Goal: Task Accomplishment & Management: Use online tool/utility

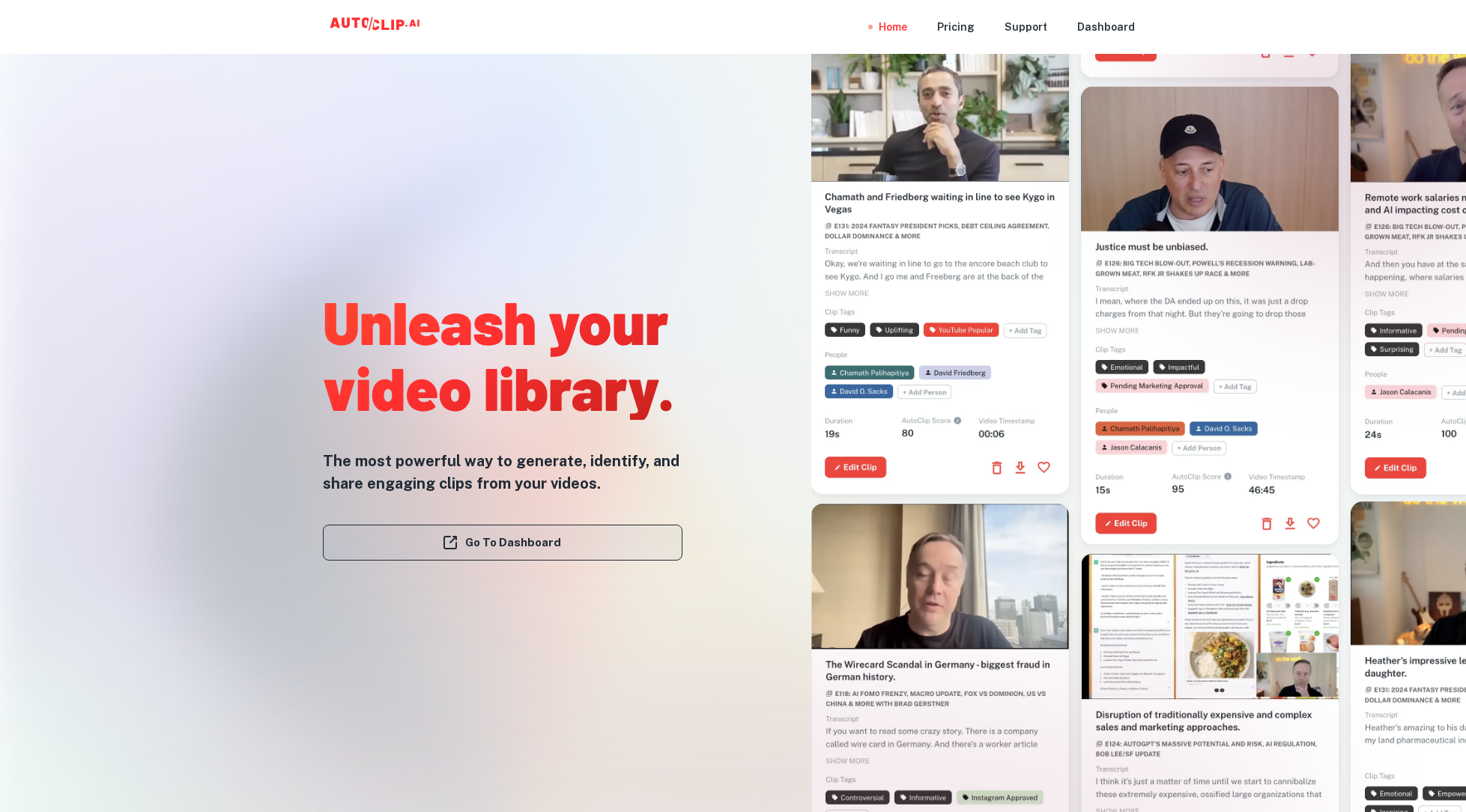
click at [545, 544] on link "Go To Dashboard" at bounding box center [502, 543] width 360 height 35
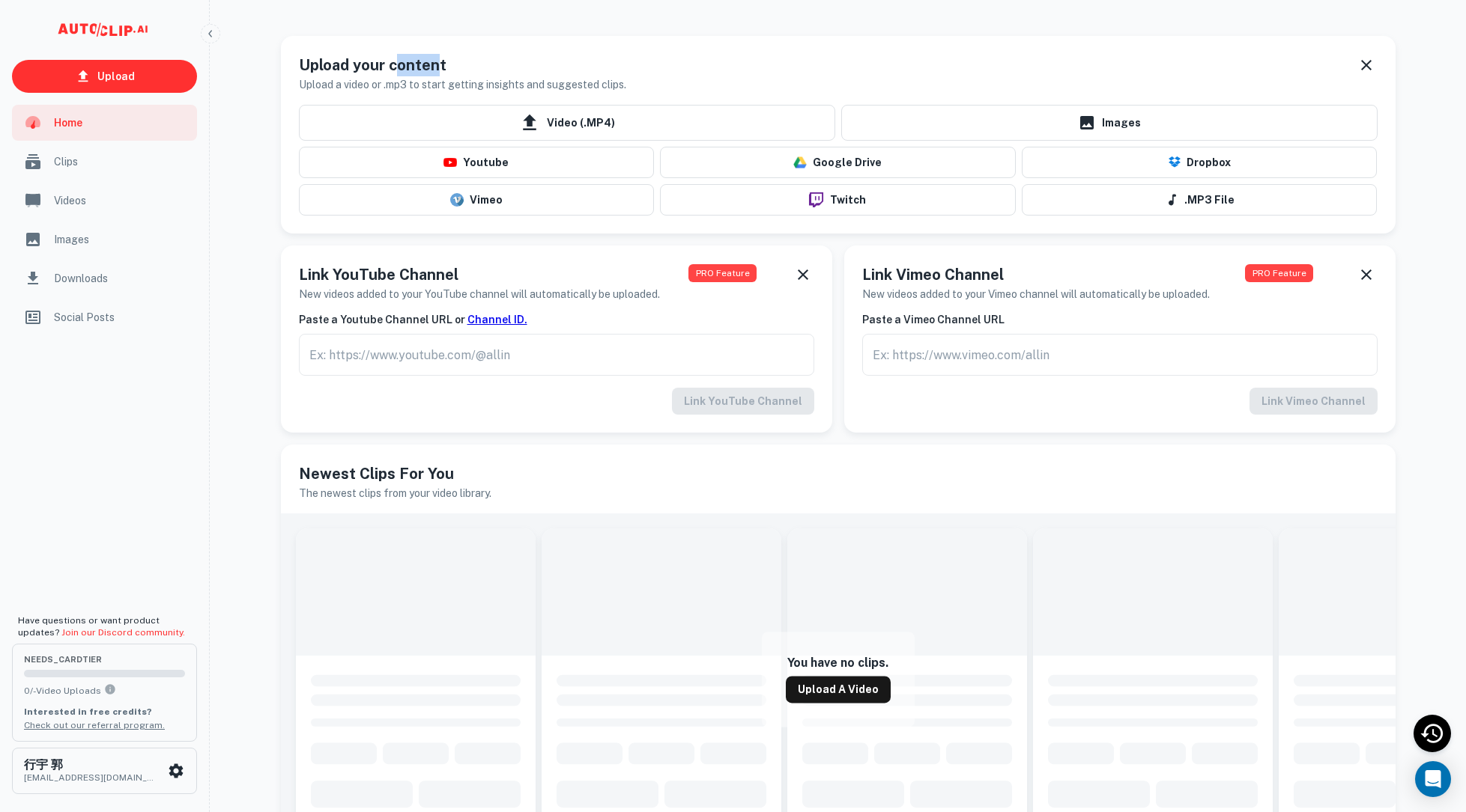
drag, startPoint x: 393, startPoint y: 65, endPoint x: 437, endPoint y: 64, distance: 44.0
click at [437, 64] on h5 "Upload your content" at bounding box center [462, 65] width 327 height 23
click at [93, 209] on div "Videos" at bounding box center [105, 200] width 185 height 35
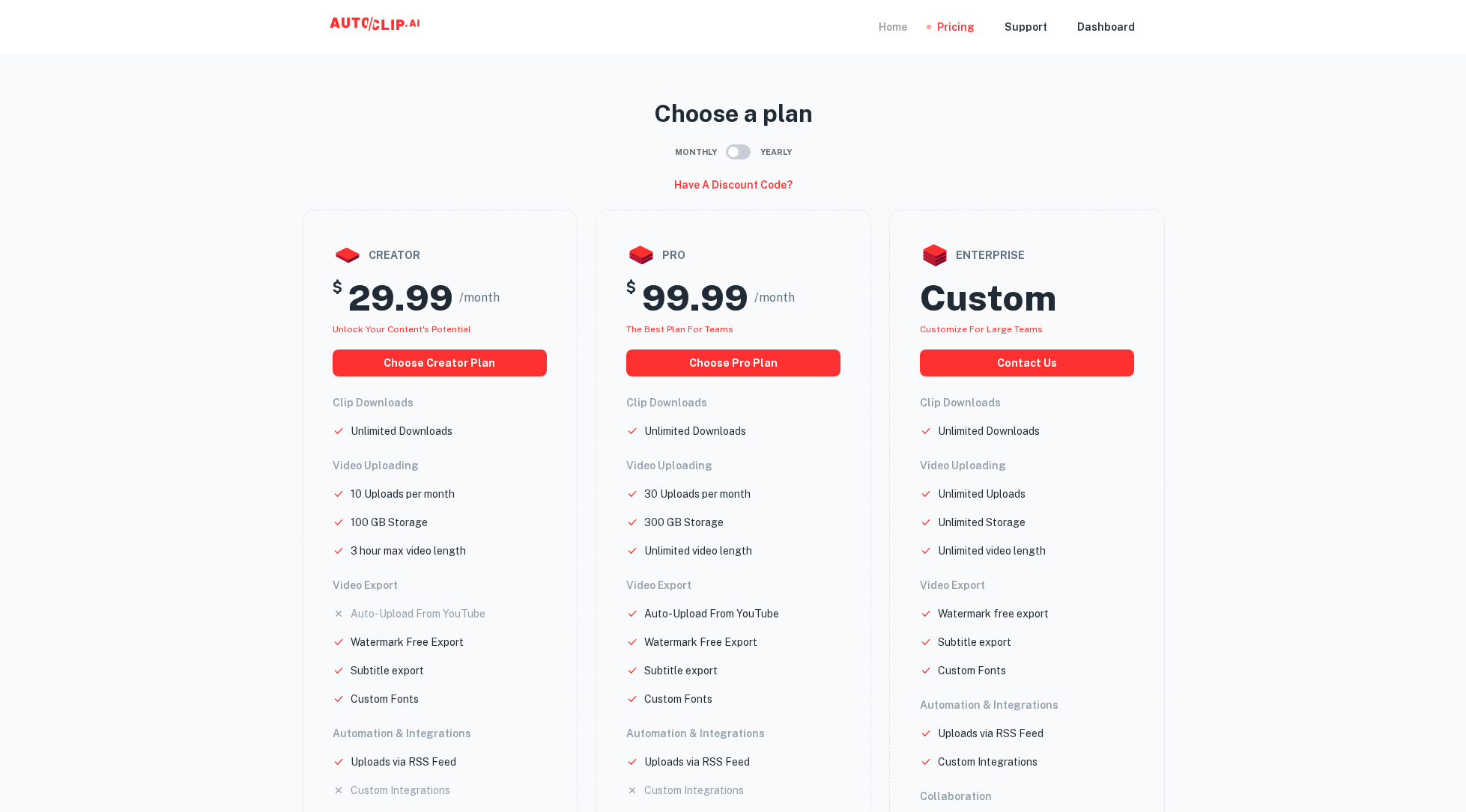
drag, startPoint x: 1218, startPoint y: 139, endPoint x: 892, endPoint y: 39, distance: 341.0
click at [892, 39] on div "Home" at bounding box center [892, 27] width 29 height 54
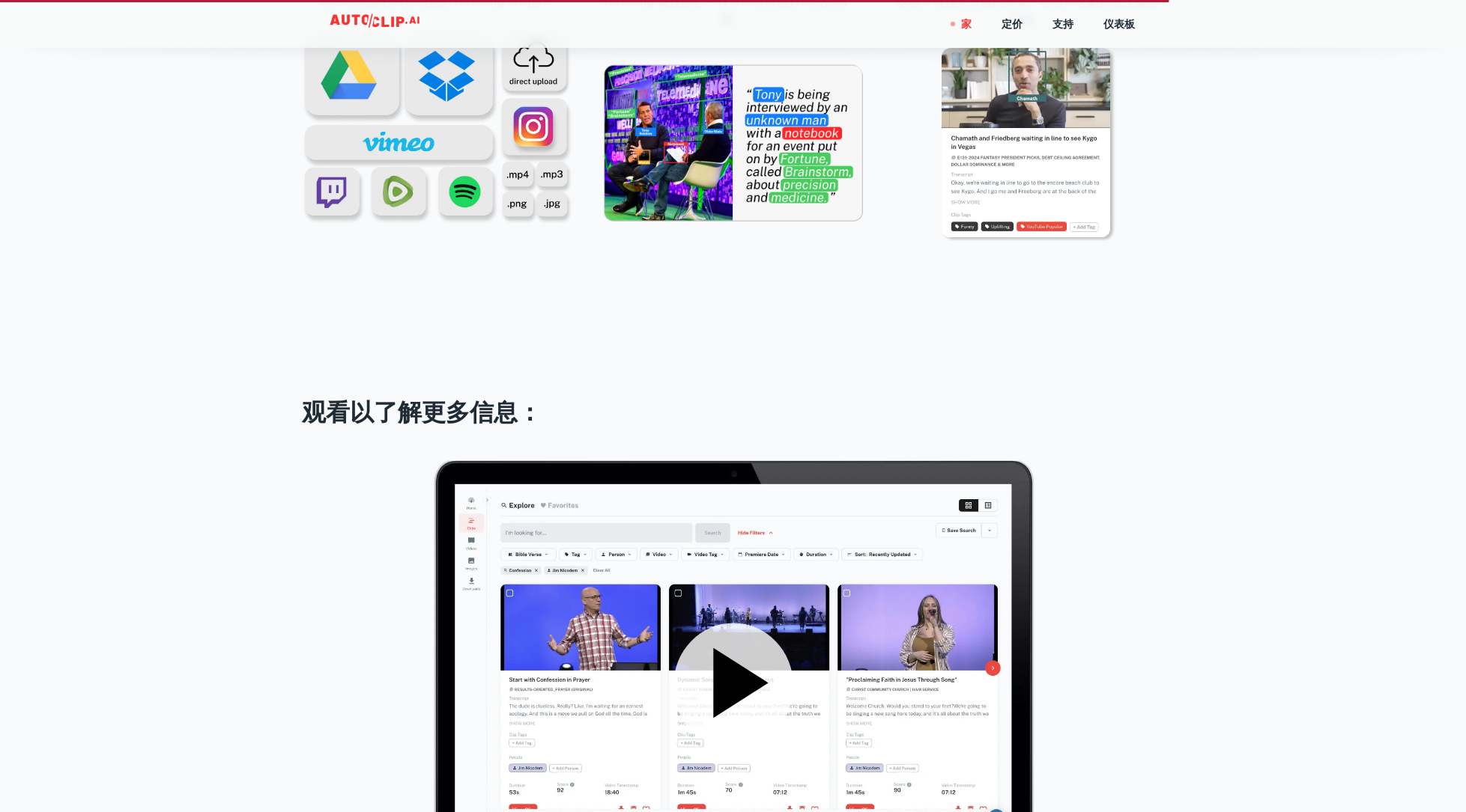
scroll to position [2616, 0]
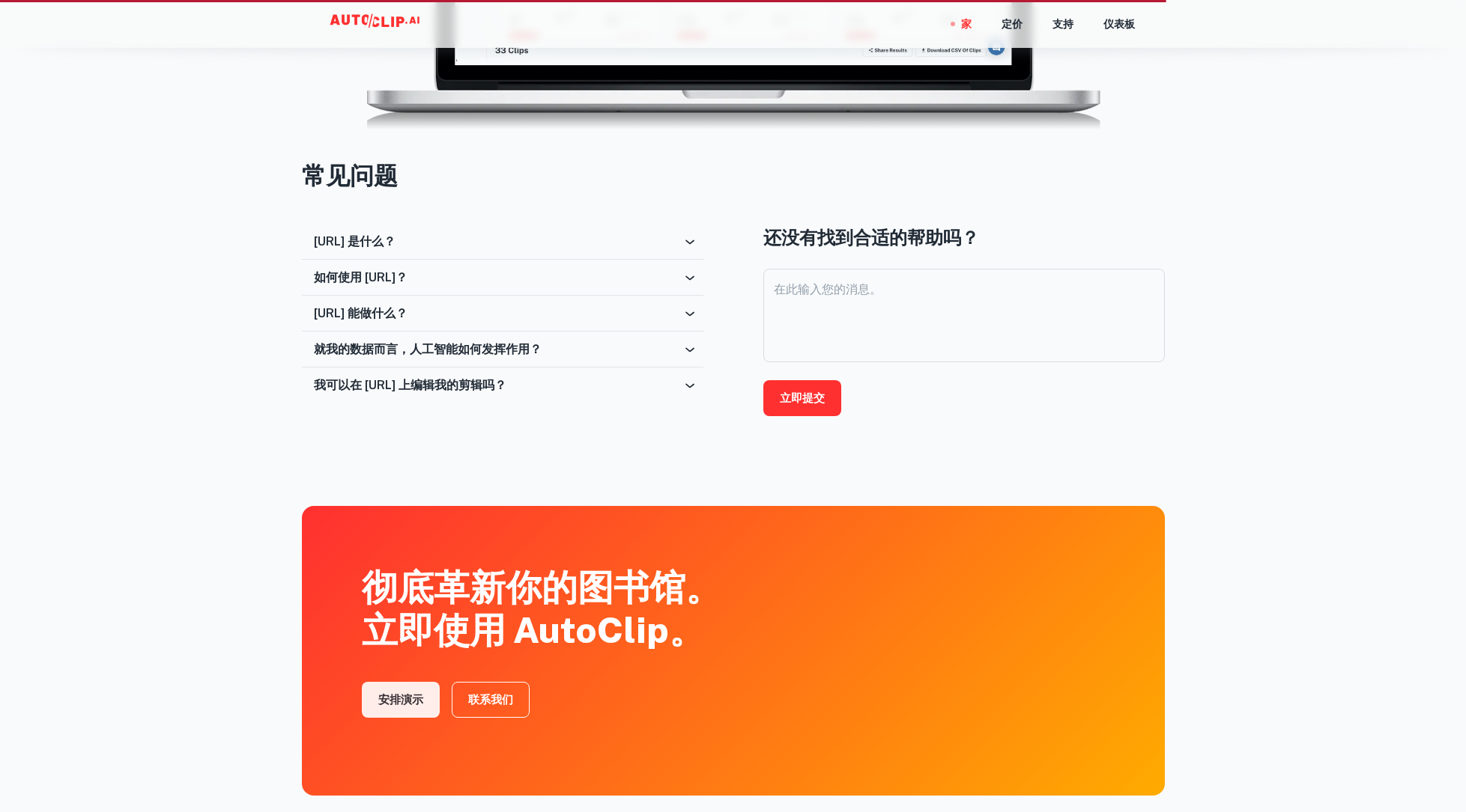
click at [395, 243] on font "AutoClip.ai 是什么？" at bounding box center [354, 241] width 82 height 14
